Goal: Navigation & Orientation: Understand site structure

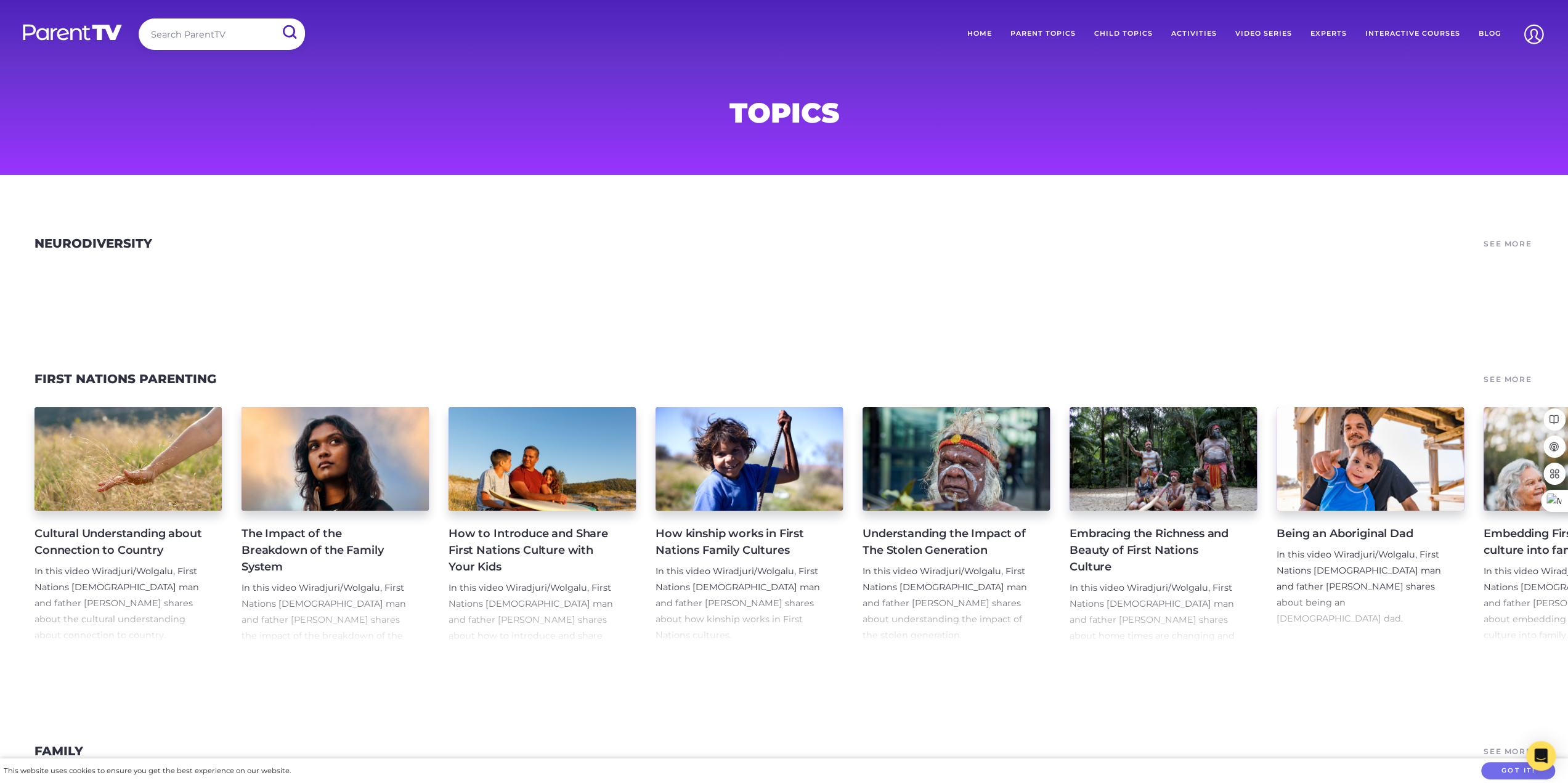
click at [989, 35] on link "Home" at bounding box center [979, 33] width 43 height 31
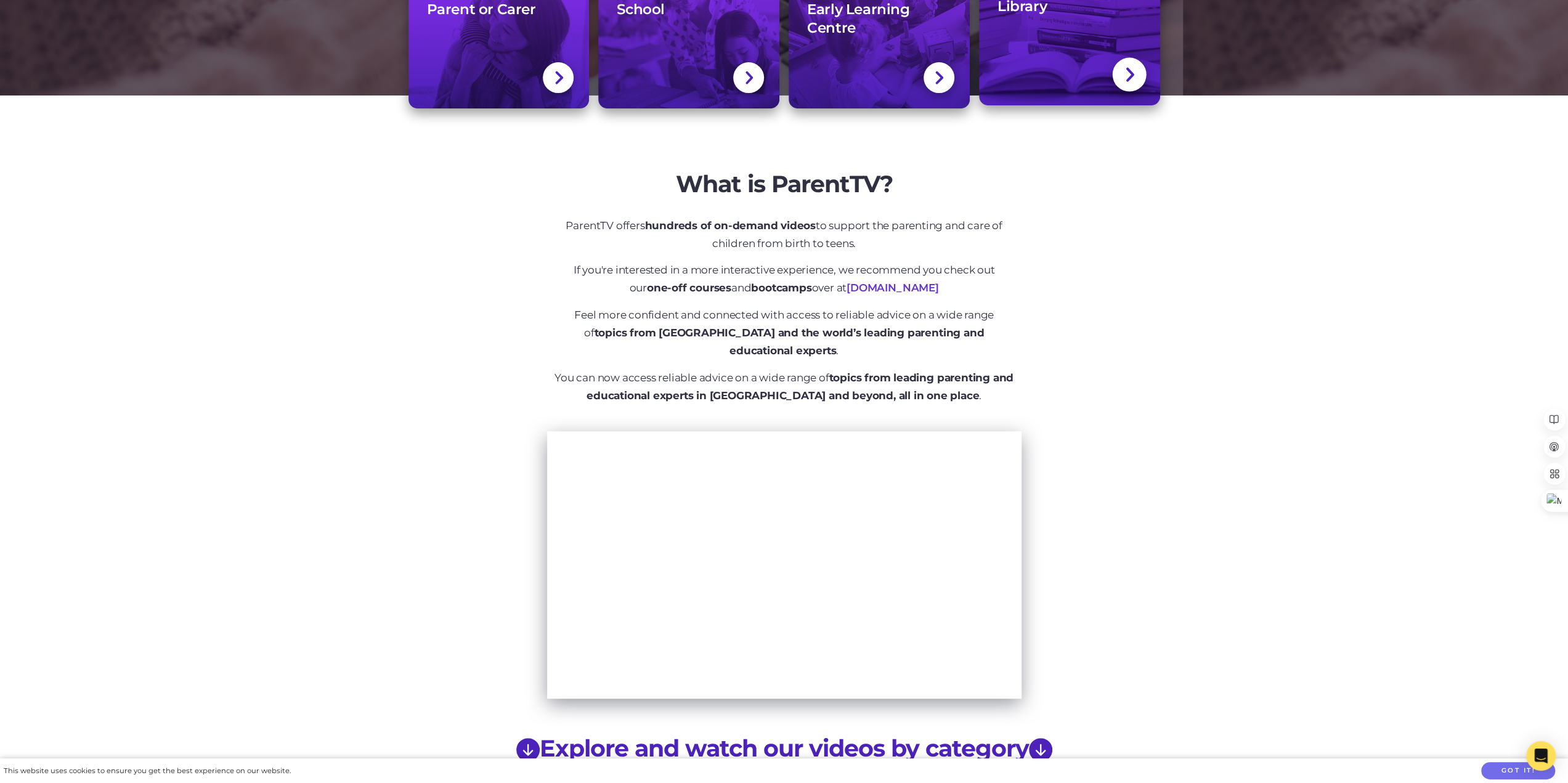
scroll to position [493, 0]
